Goal: Navigation & Orientation: Find specific page/section

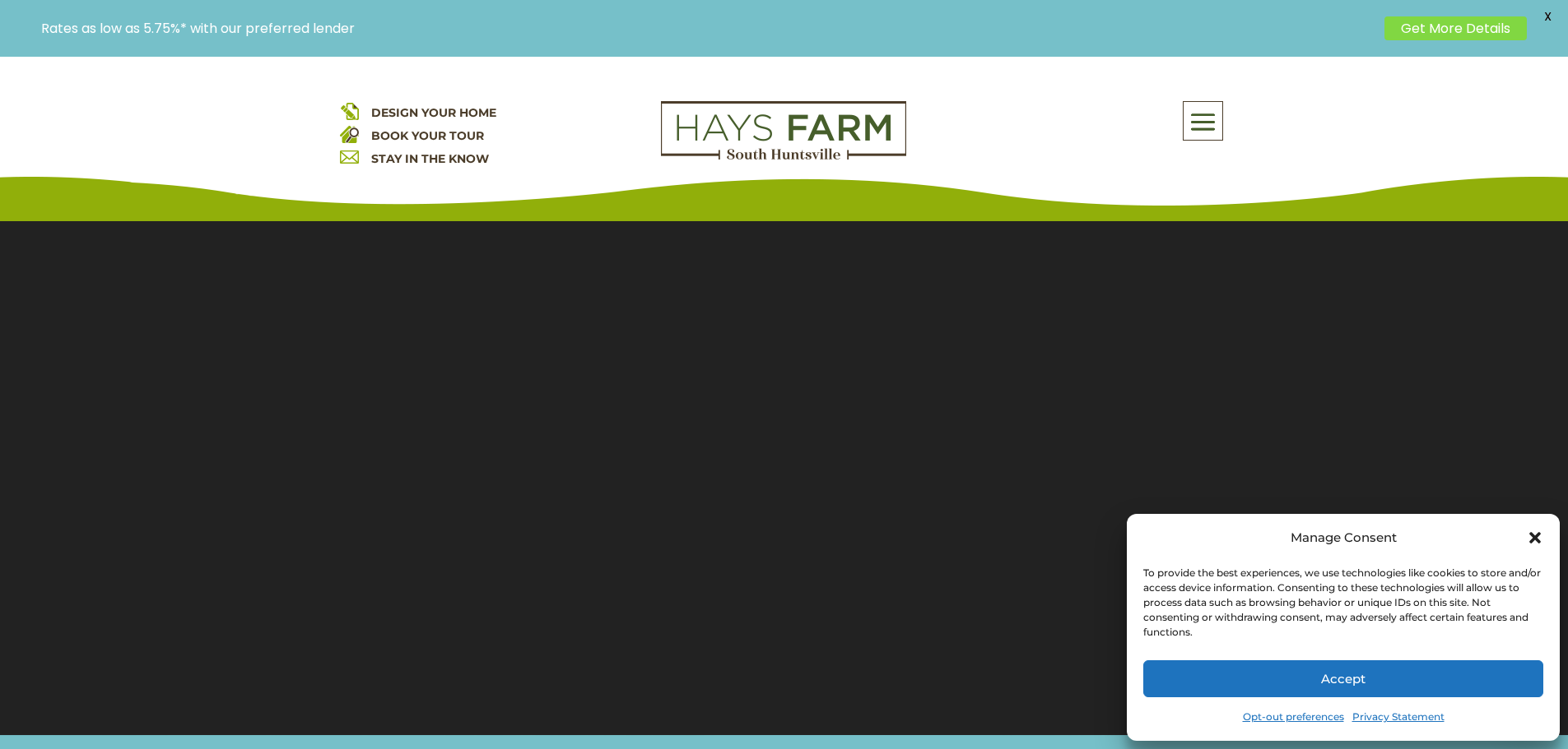
click at [1534, 538] on icon "Close dialog" at bounding box center [1535, 538] width 12 height 11
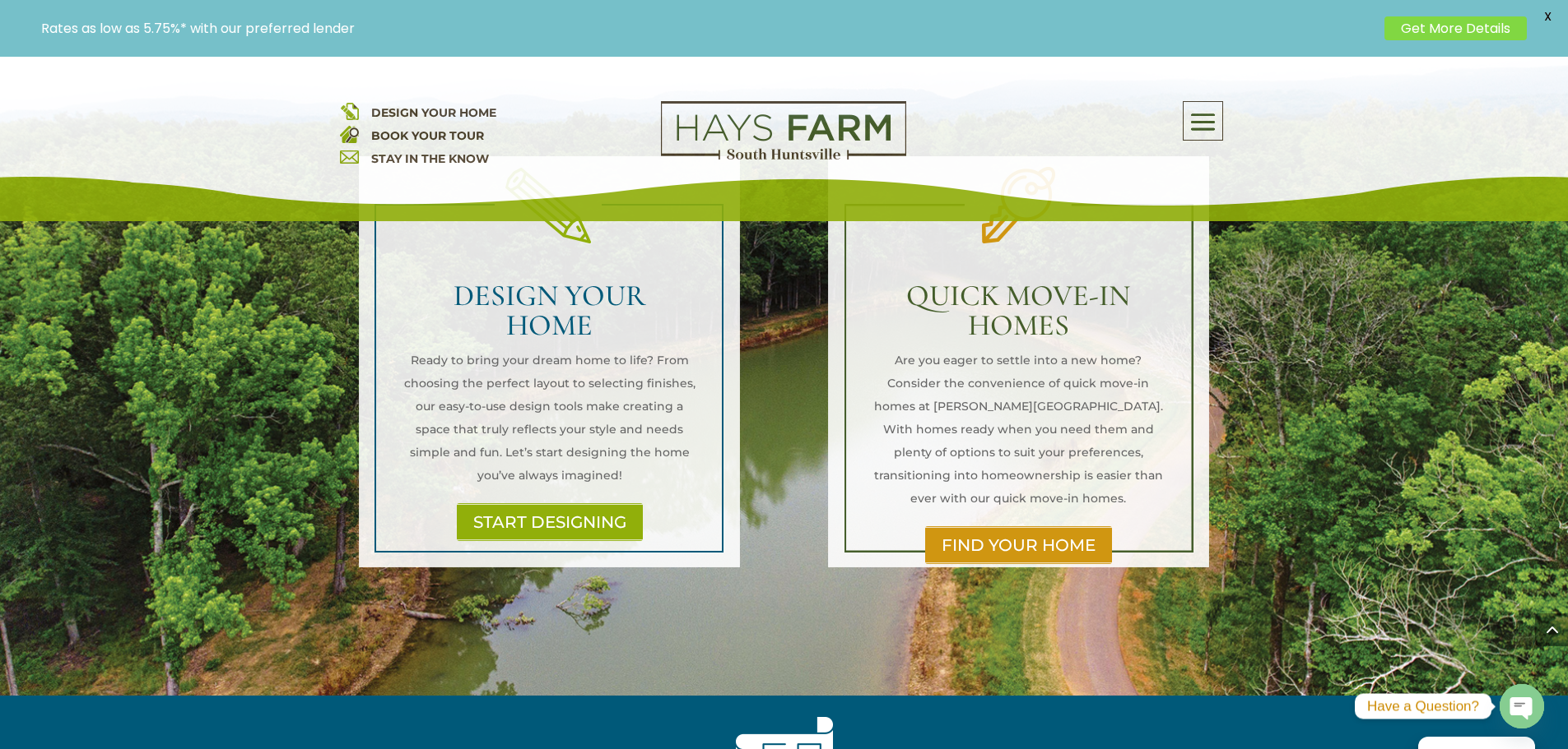
scroll to position [1151, 0]
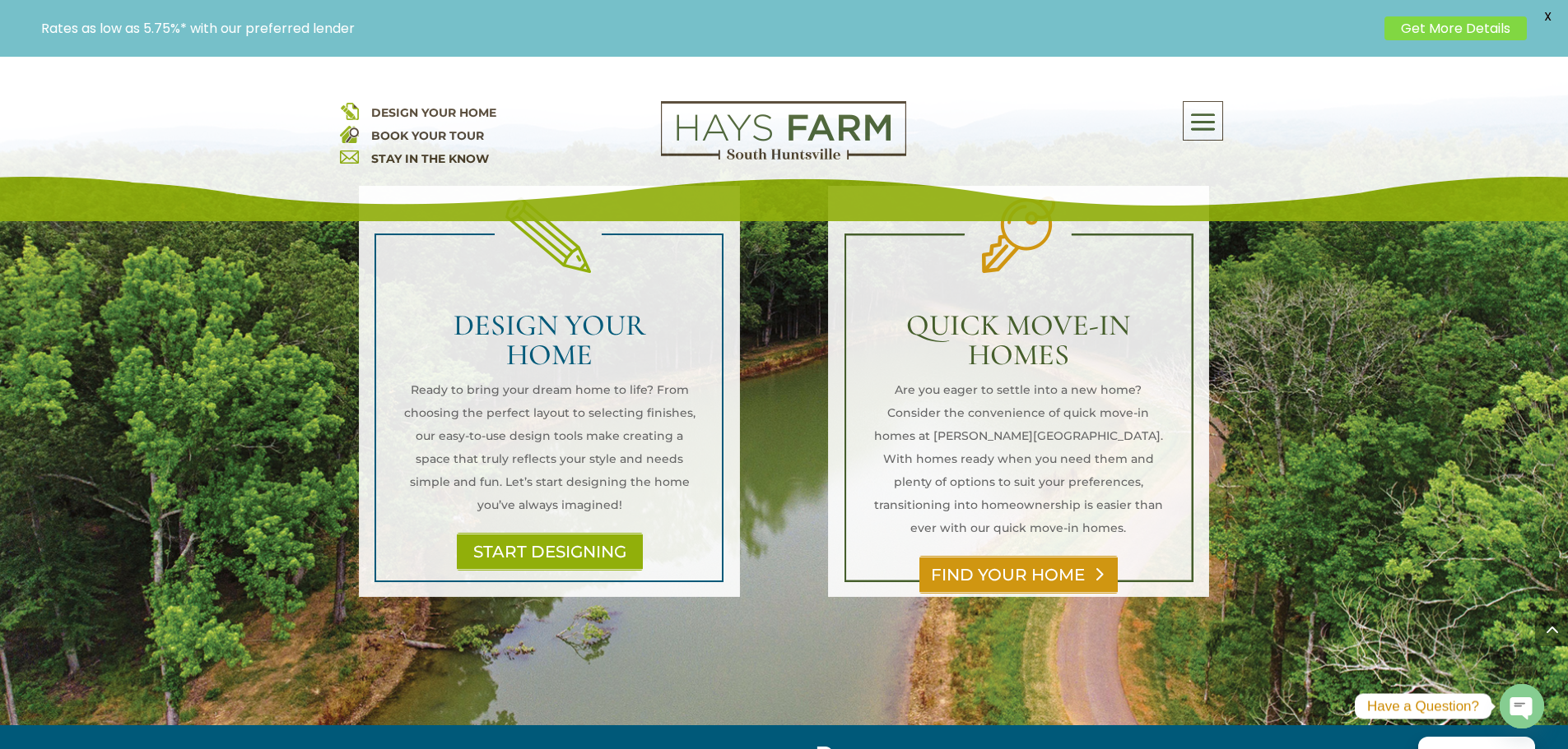
click at [1019, 556] on link "FIND YOUR HOME" at bounding box center [1018, 576] width 198 height 38
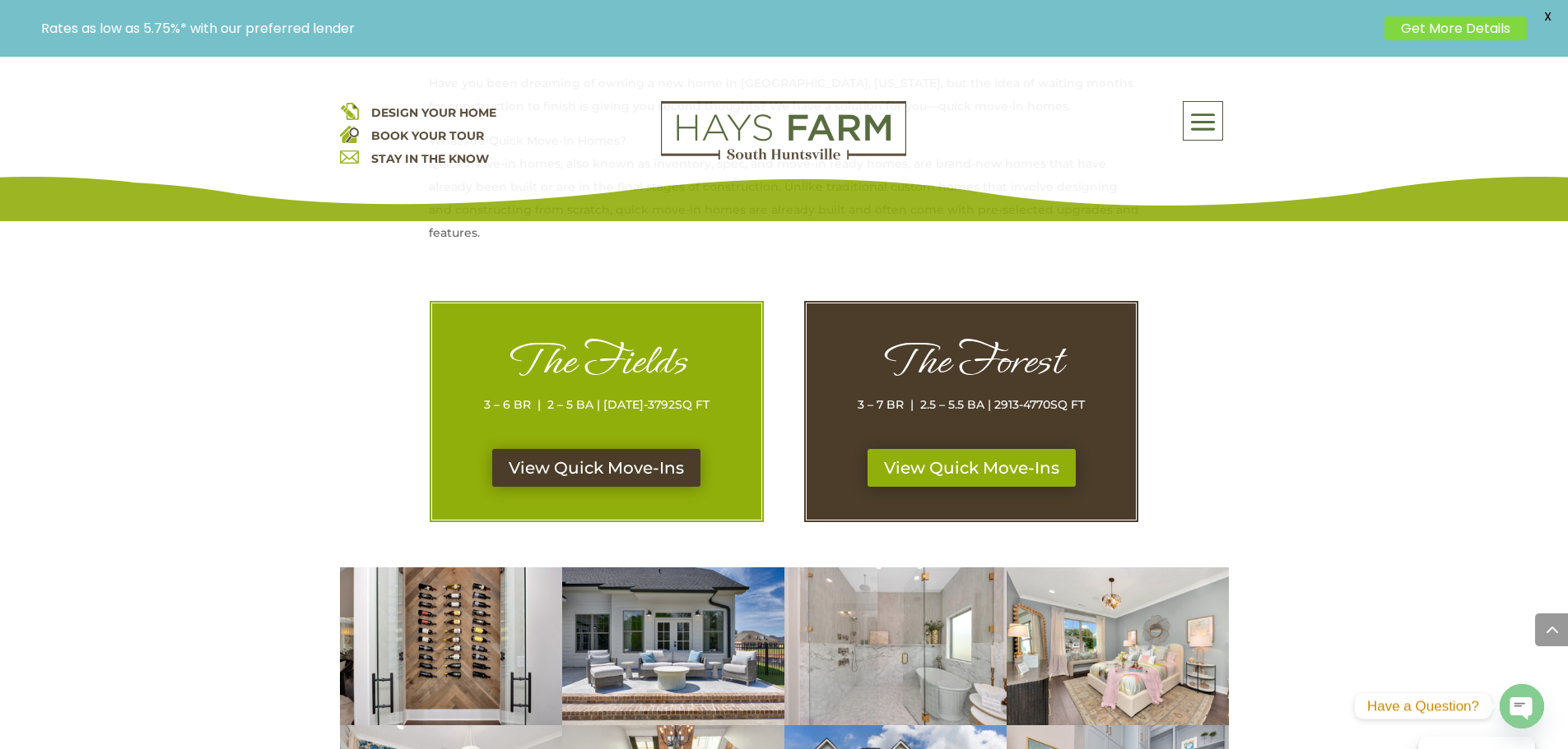
scroll to position [740, 0]
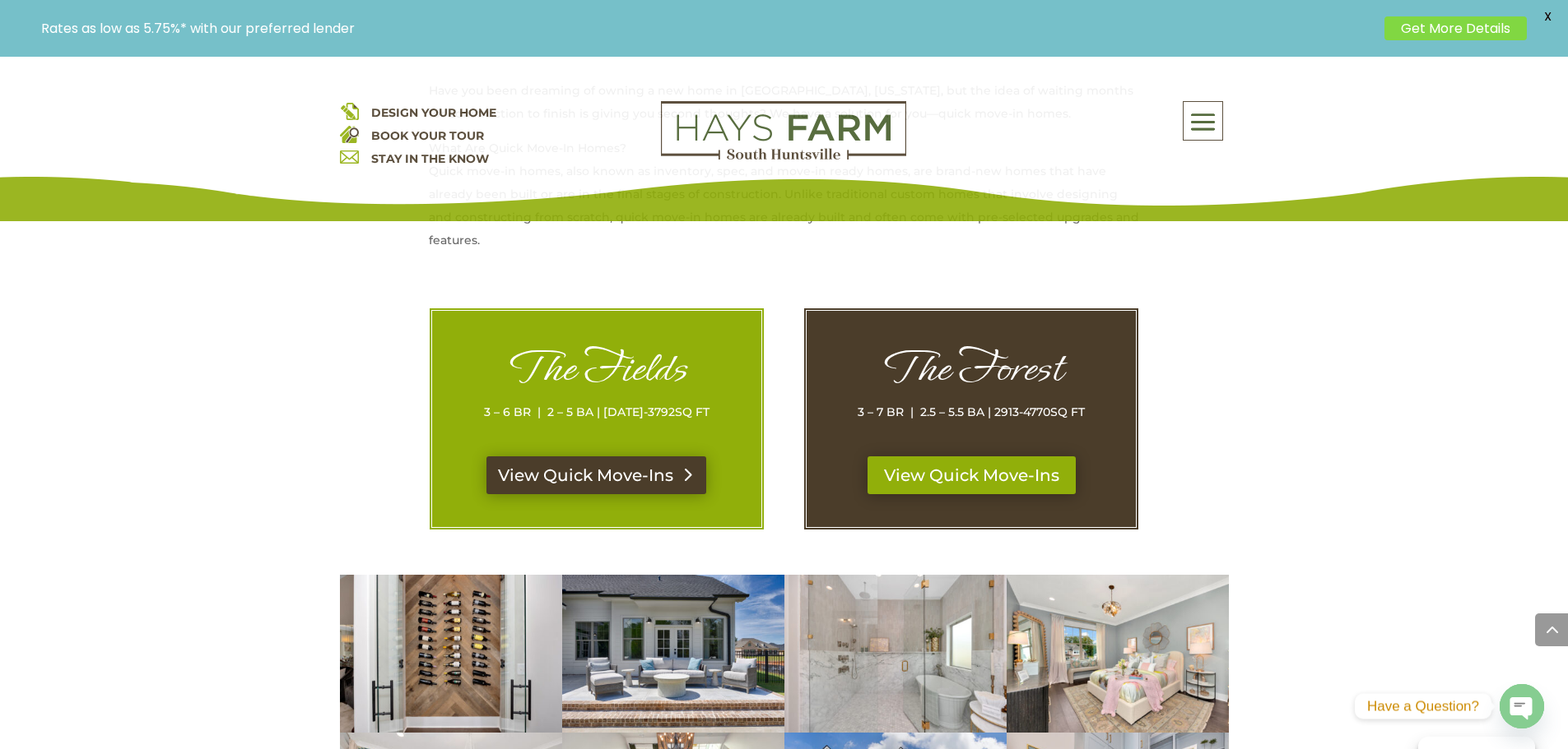
click at [647, 460] on link "View Quick Move-Ins" at bounding box center [596, 476] width 219 height 38
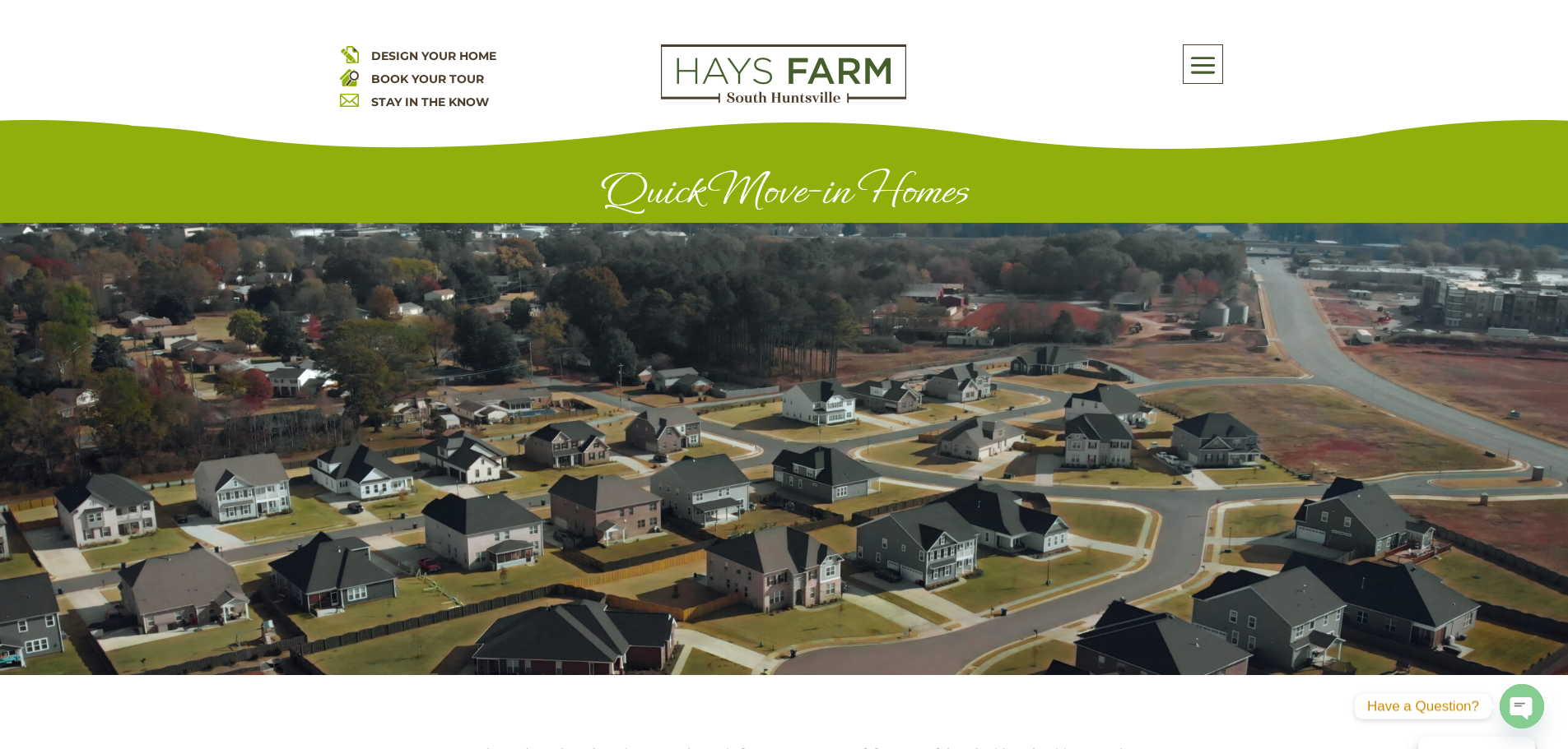
scroll to position [740, 0]
